Goal: Transaction & Acquisition: Download file/media

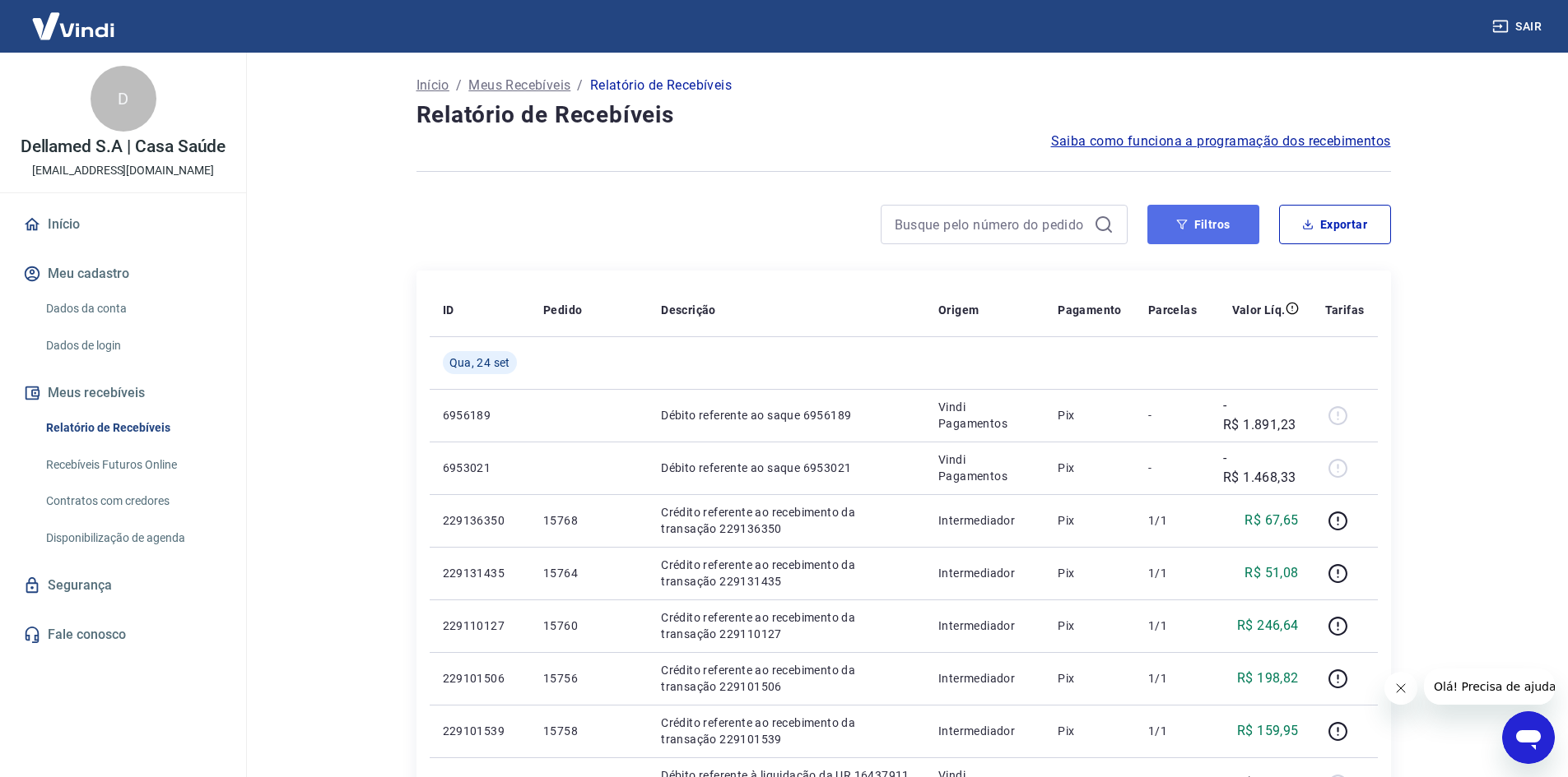
click at [1178, 220] on icon "button" at bounding box center [1182, 224] width 10 height 10
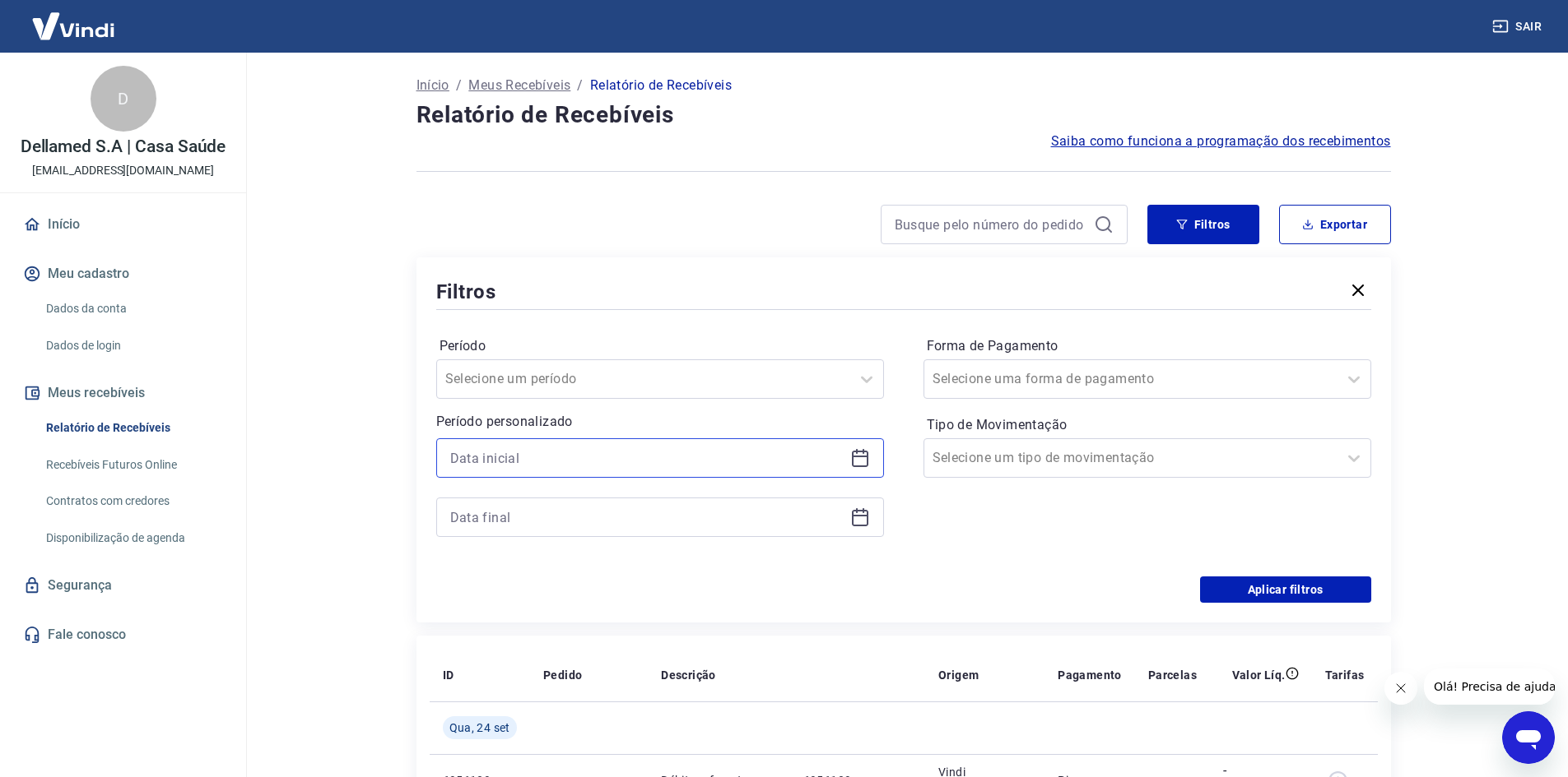
click at [621, 455] on input at bounding box center [647, 458] width 393 height 24
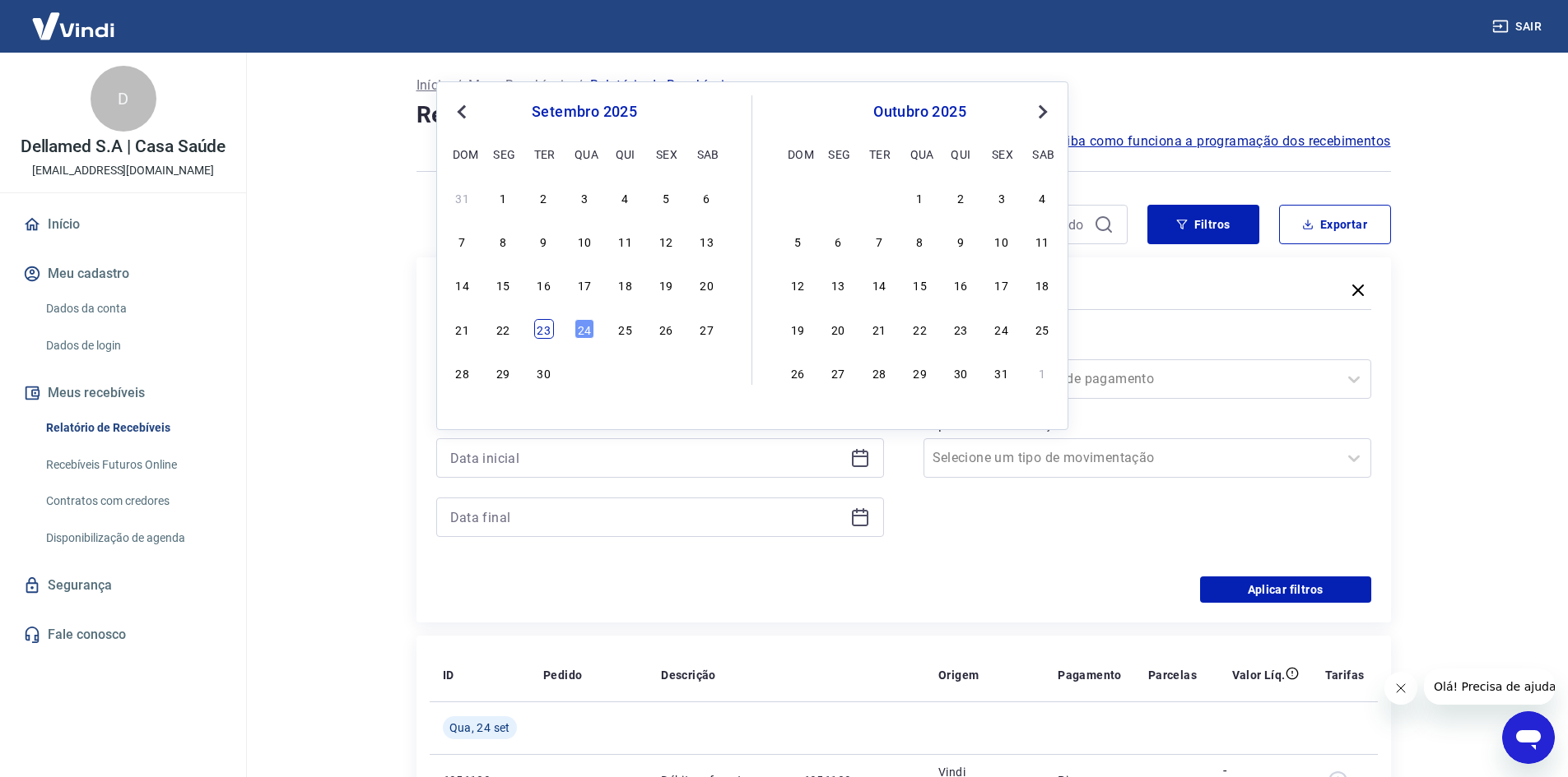
click at [545, 332] on div "23" at bounding box center [544, 328] width 20 height 20
type input "[DATE]"
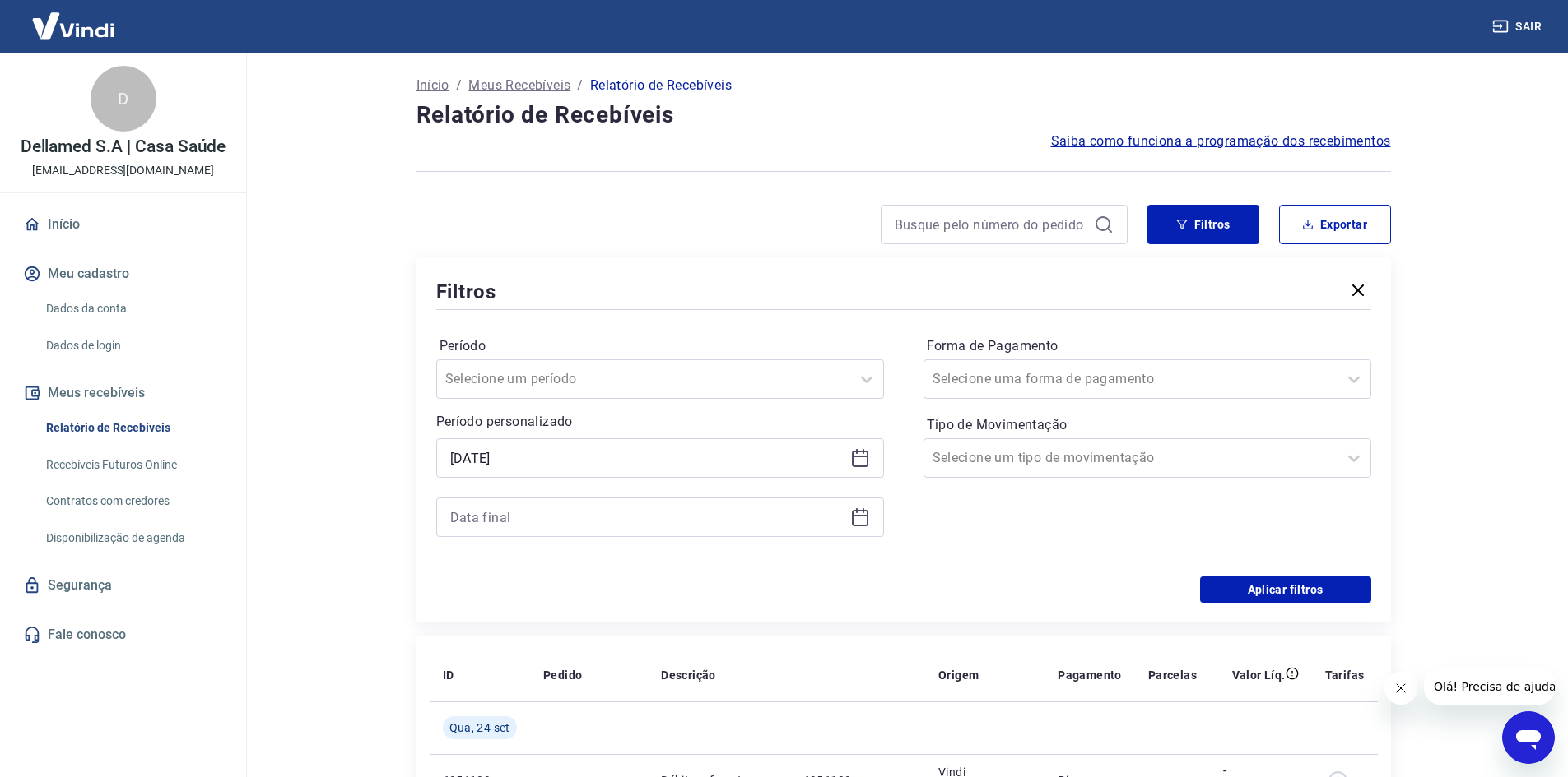
click at [826, 503] on div at bounding box center [661, 517] width 448 height 39
click at [800, 524] on input at bounding box center [647, 517] width 393 height 24
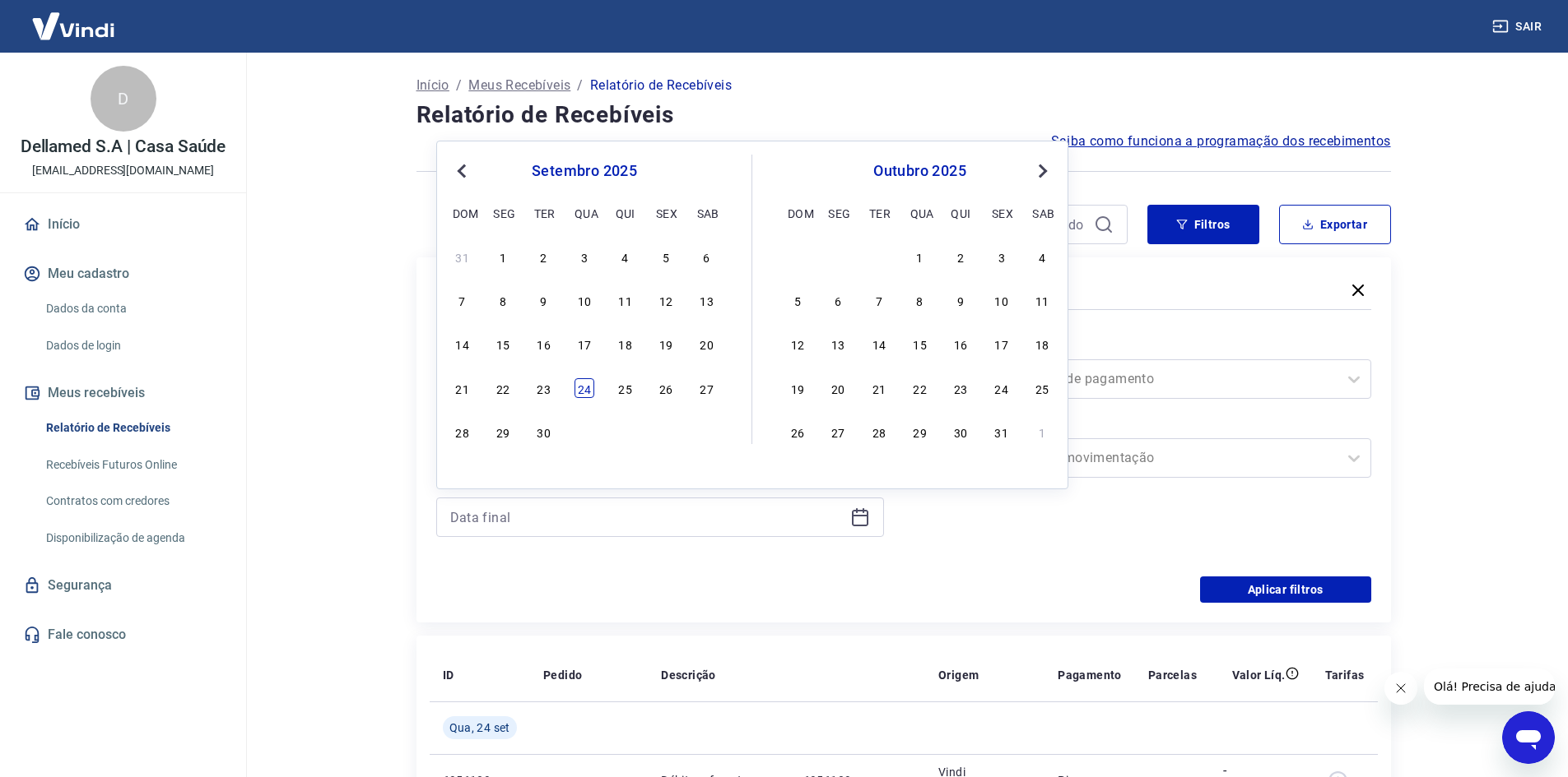
click at [580, 393] on div "24" at bounding box center [584, 388] width 20 height 20
type input "[DATE]"
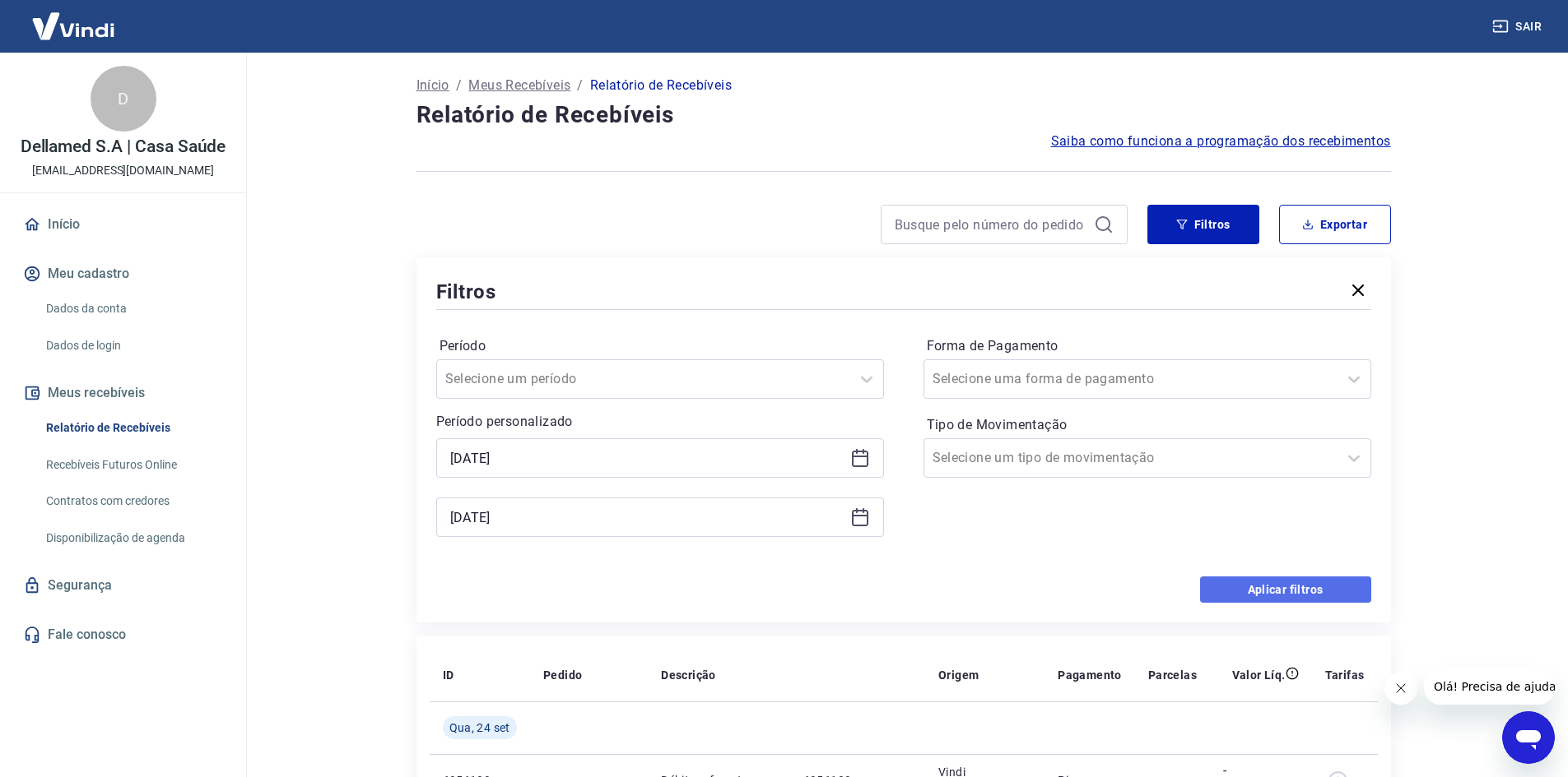
click at [1248, 591] on button "Aplicar filtros" at bounding box center [1286, 590] width 171 height 26
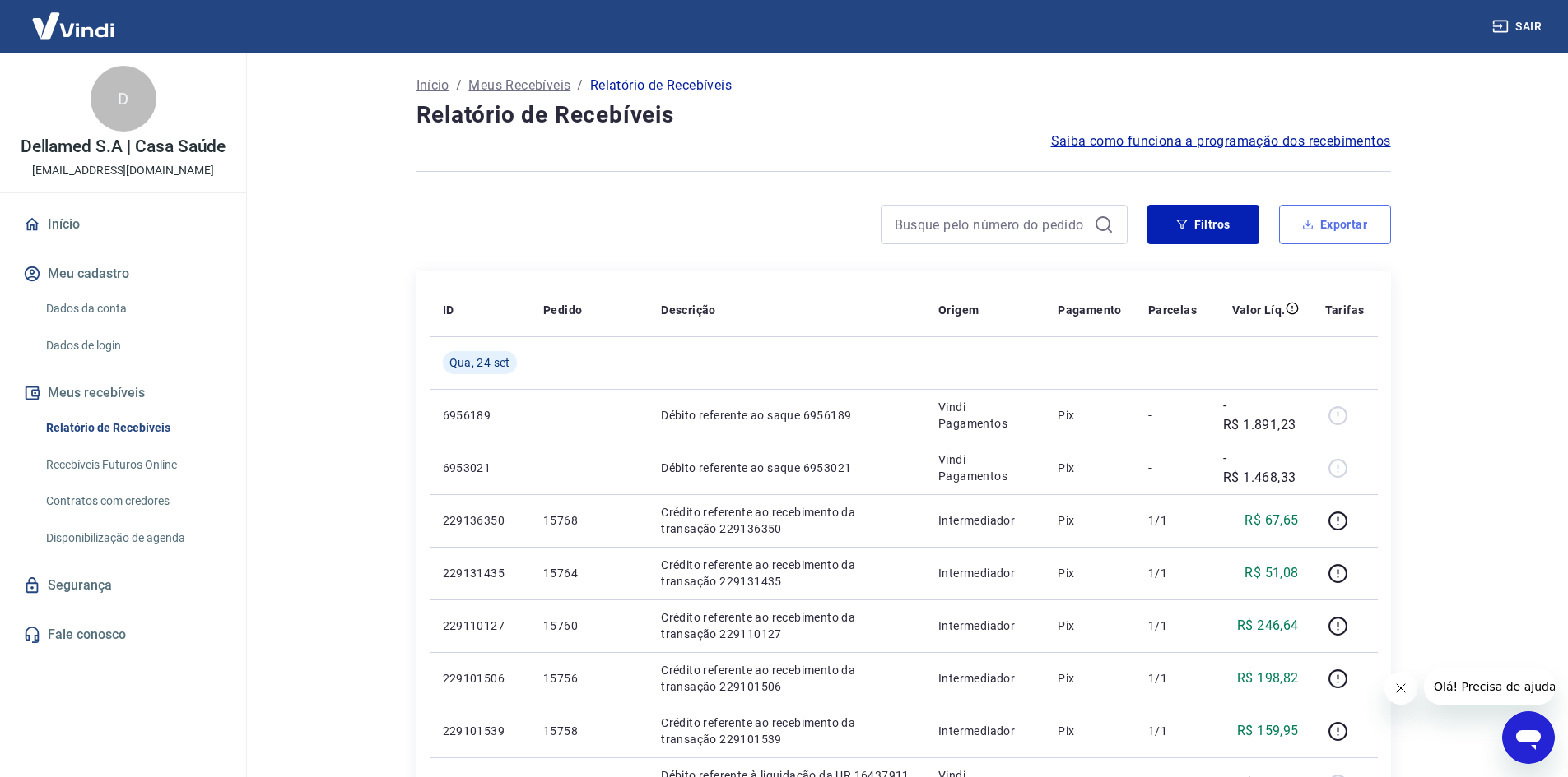
click at [1333, 235] on button "Exportar" at bounding box center [1335, 224] width 112 height 39
type input "[DATE]"
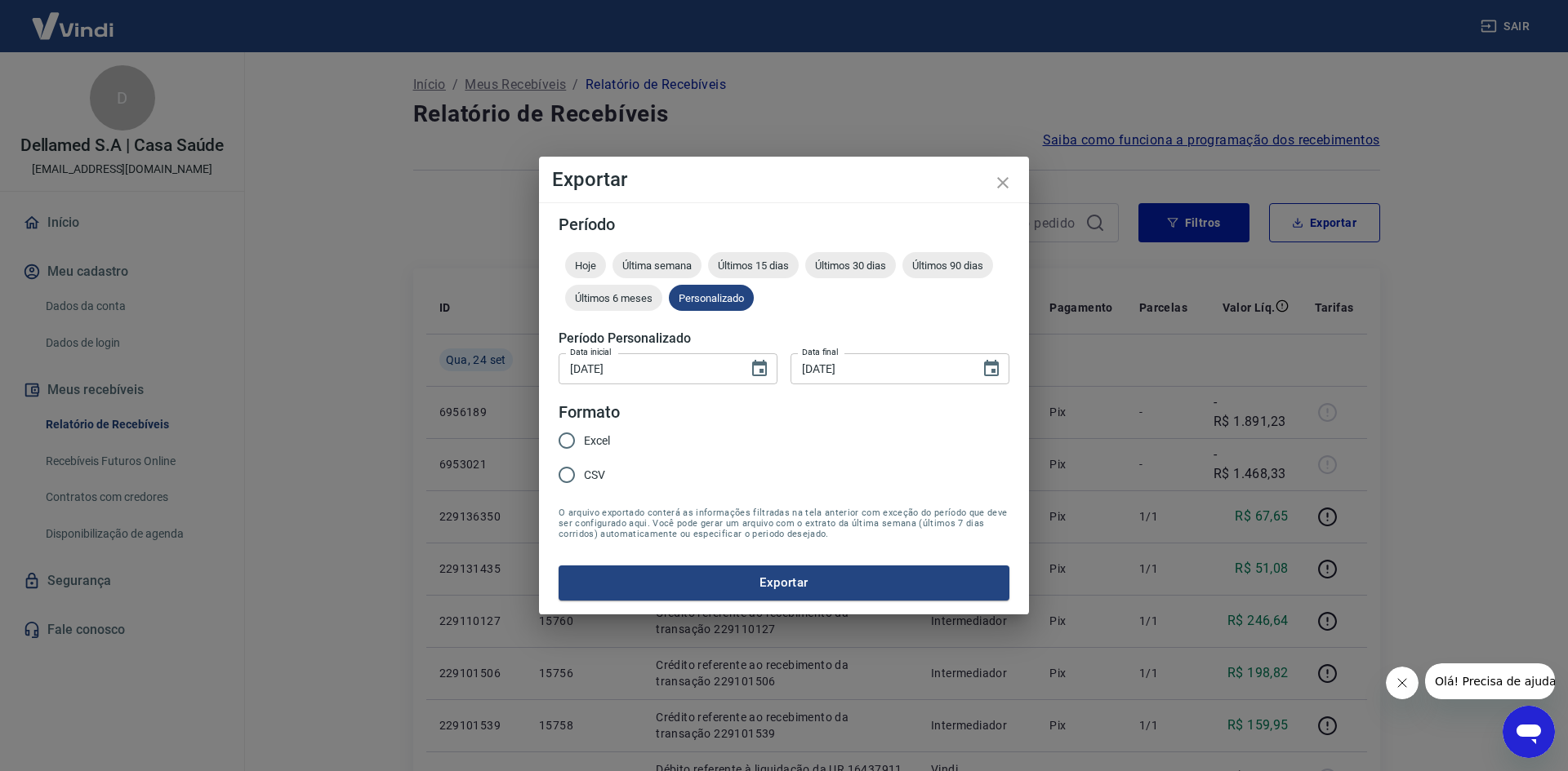
click at [579, 475] on input "CSV" at bounding box center [567, 475] width 35 height 35
radio input "true"
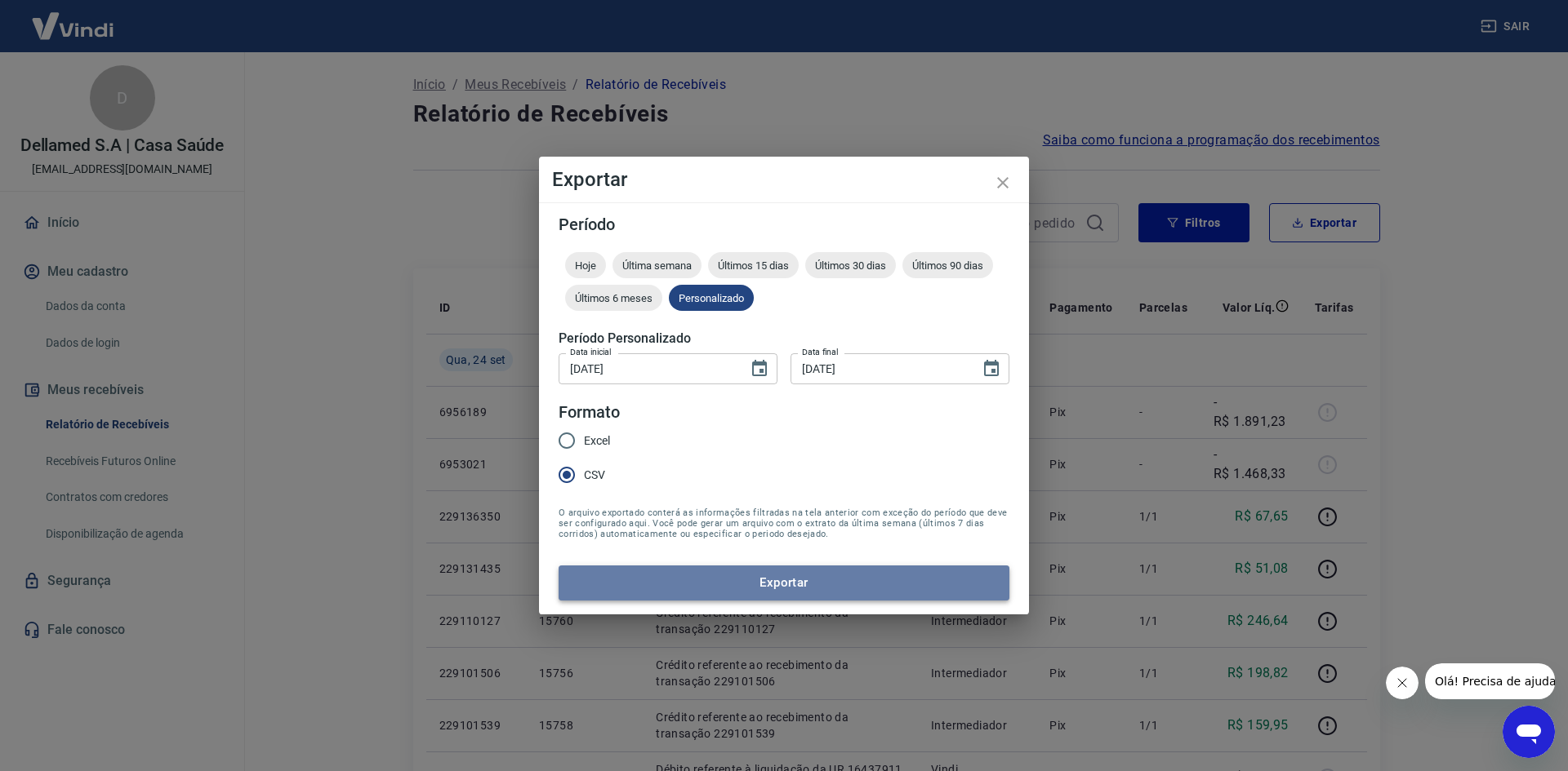
click at [651, 590] on button "Exportar" at bounding box center [784, 583] width 451 height 35
